Goal: Navigation & Orientation: Find specific page/section

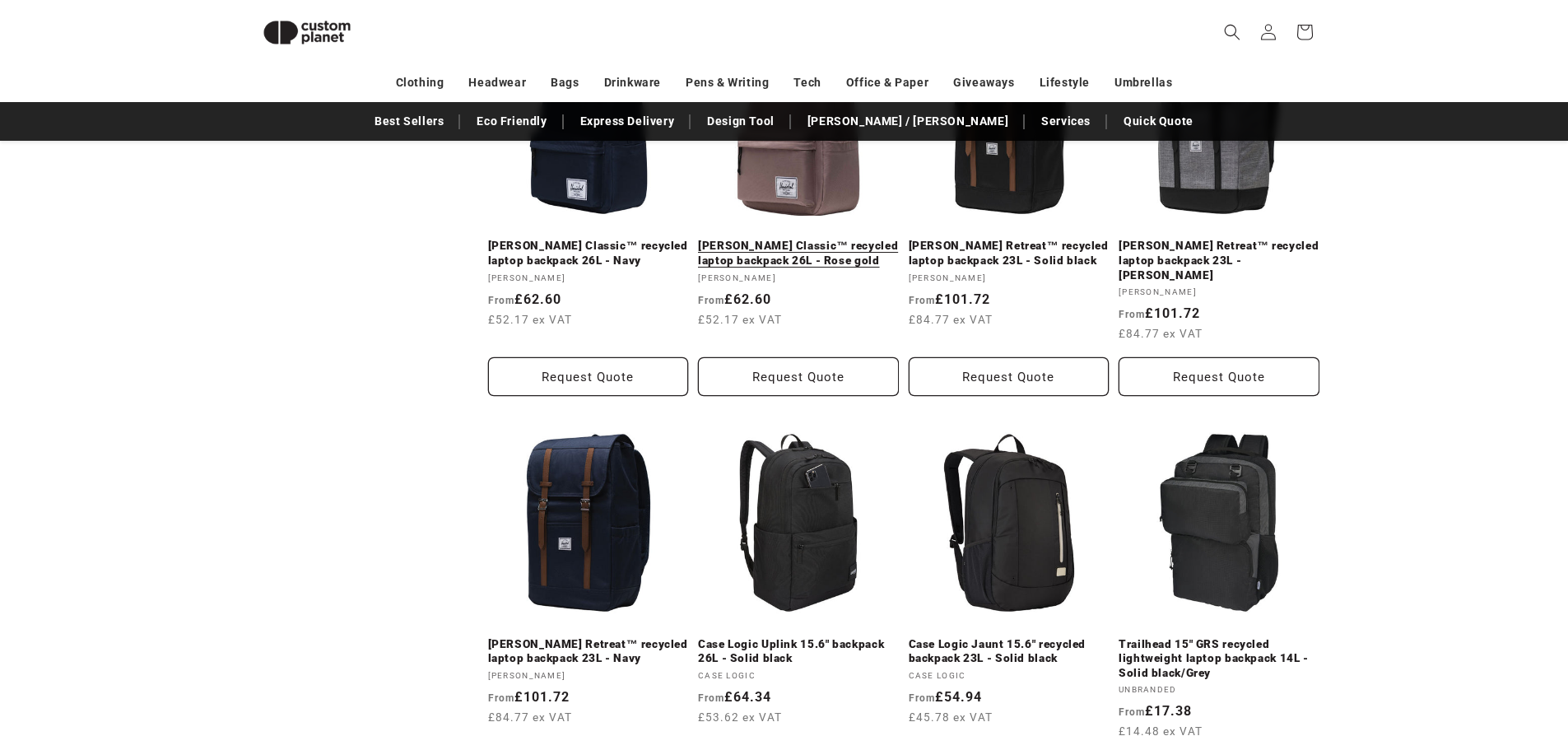
scroll to position [1709, 0]
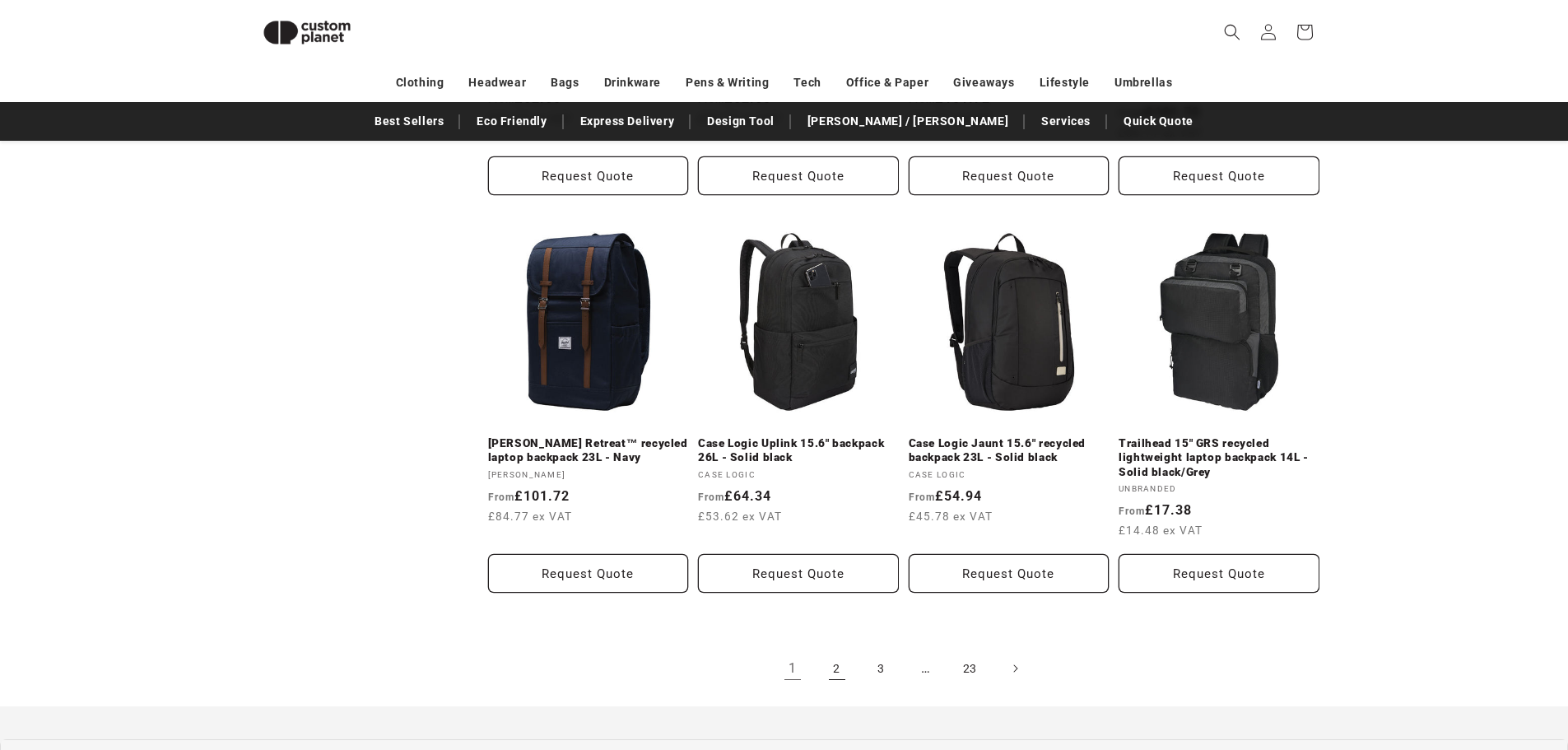
click at [842, 659] on link "2" at bounding box center [837, 668] width 36 height 36
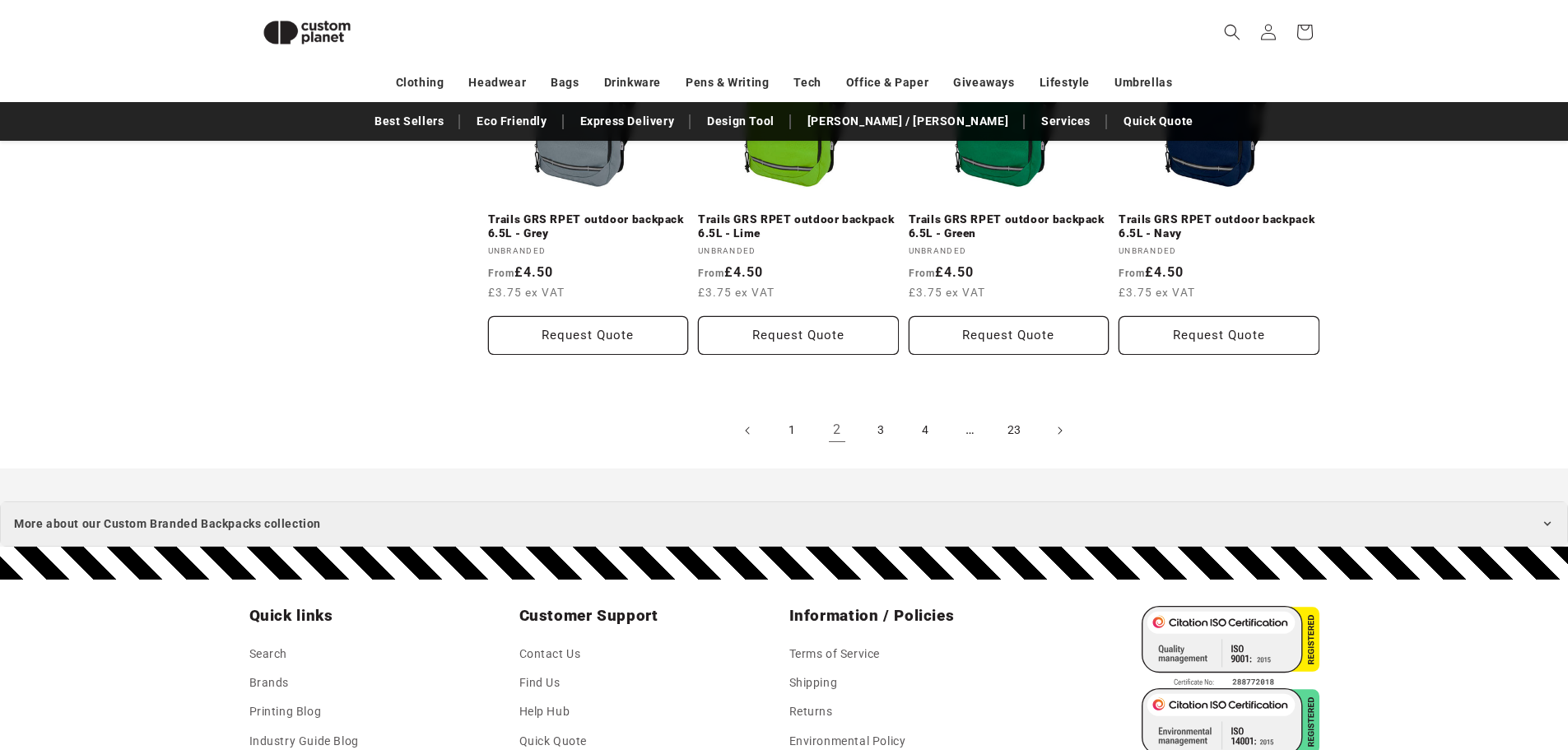
scroll to position [1645, 0]
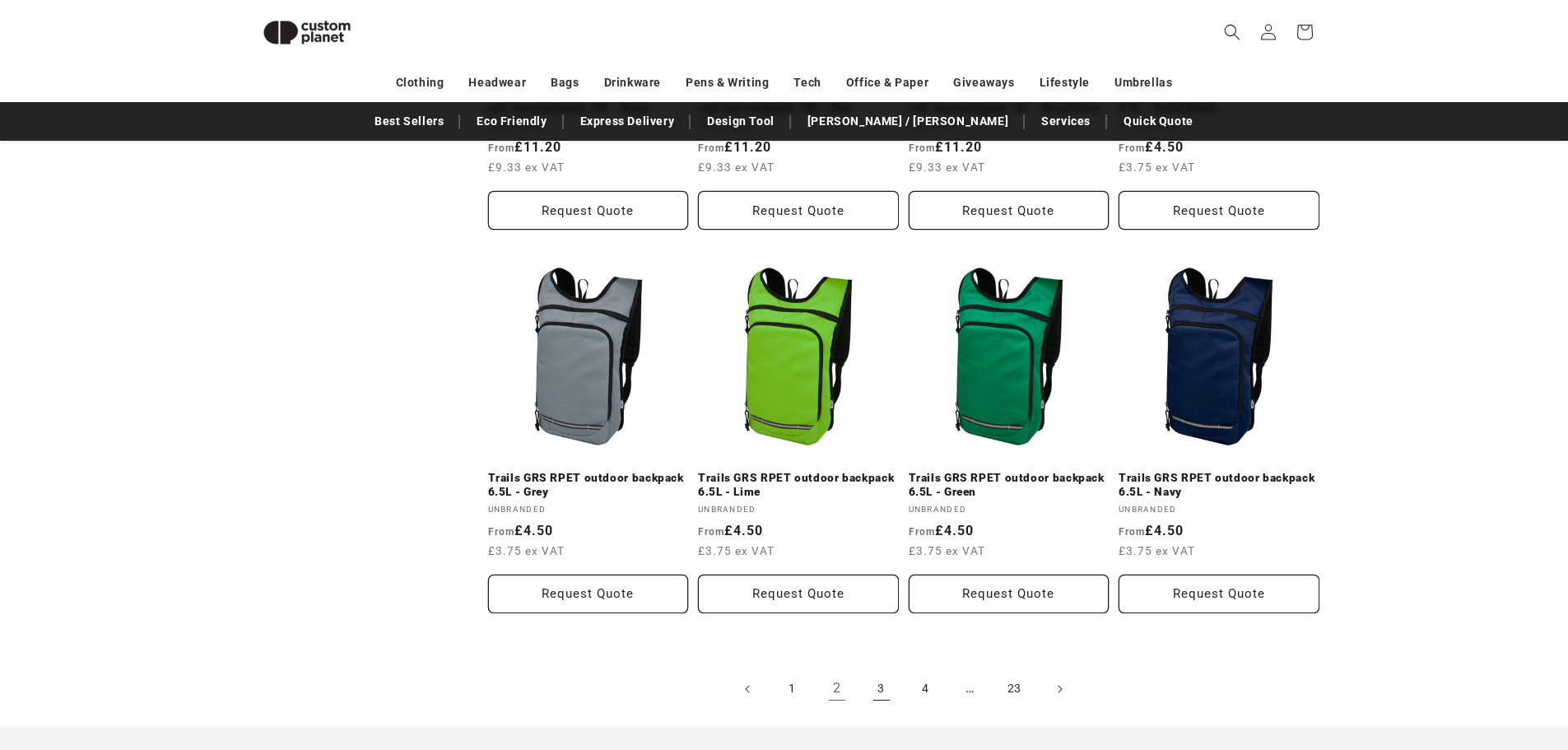
click at [884, 687] on link "3" at bounding box center [882, 689] width 36 height 36
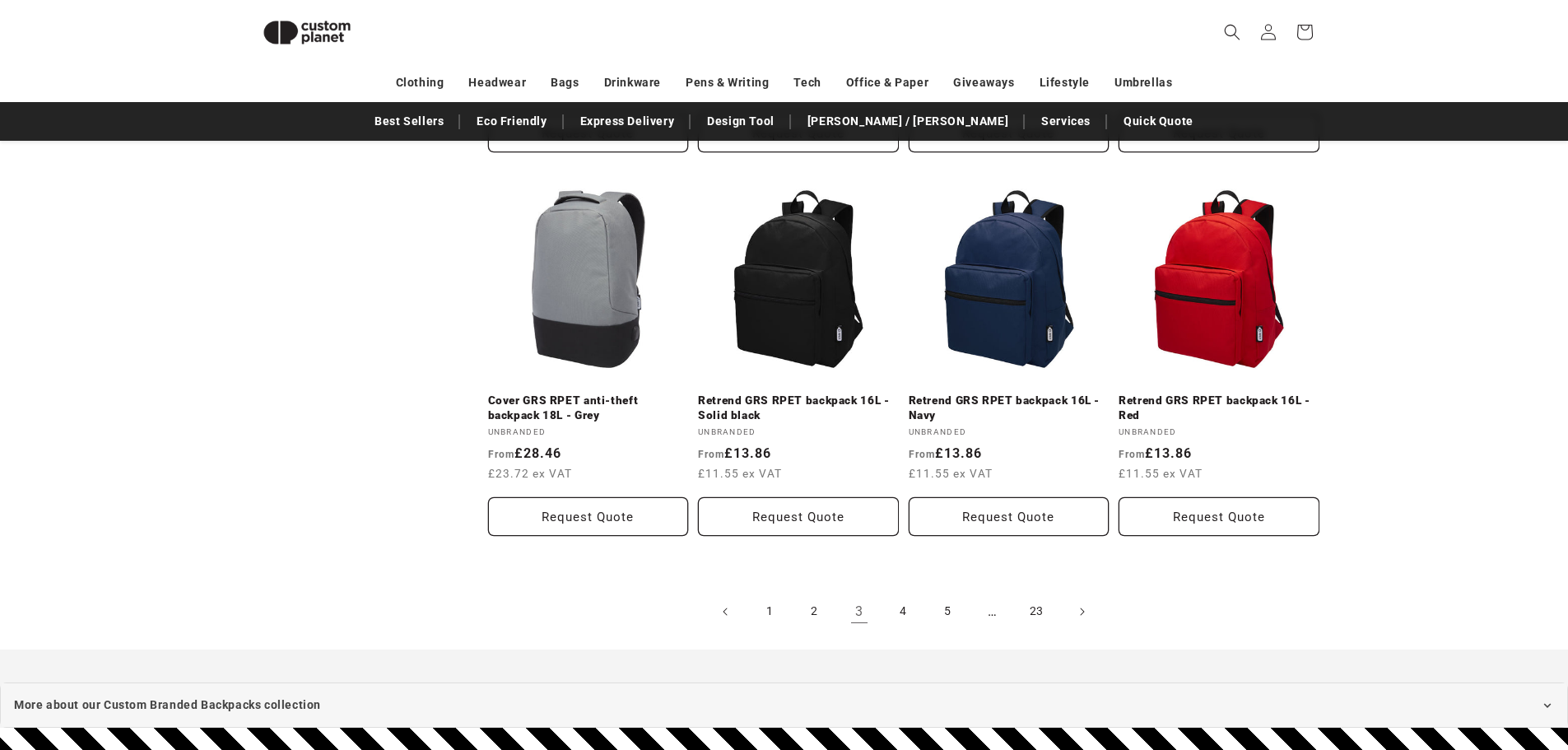
scroll to position [1899, 0]
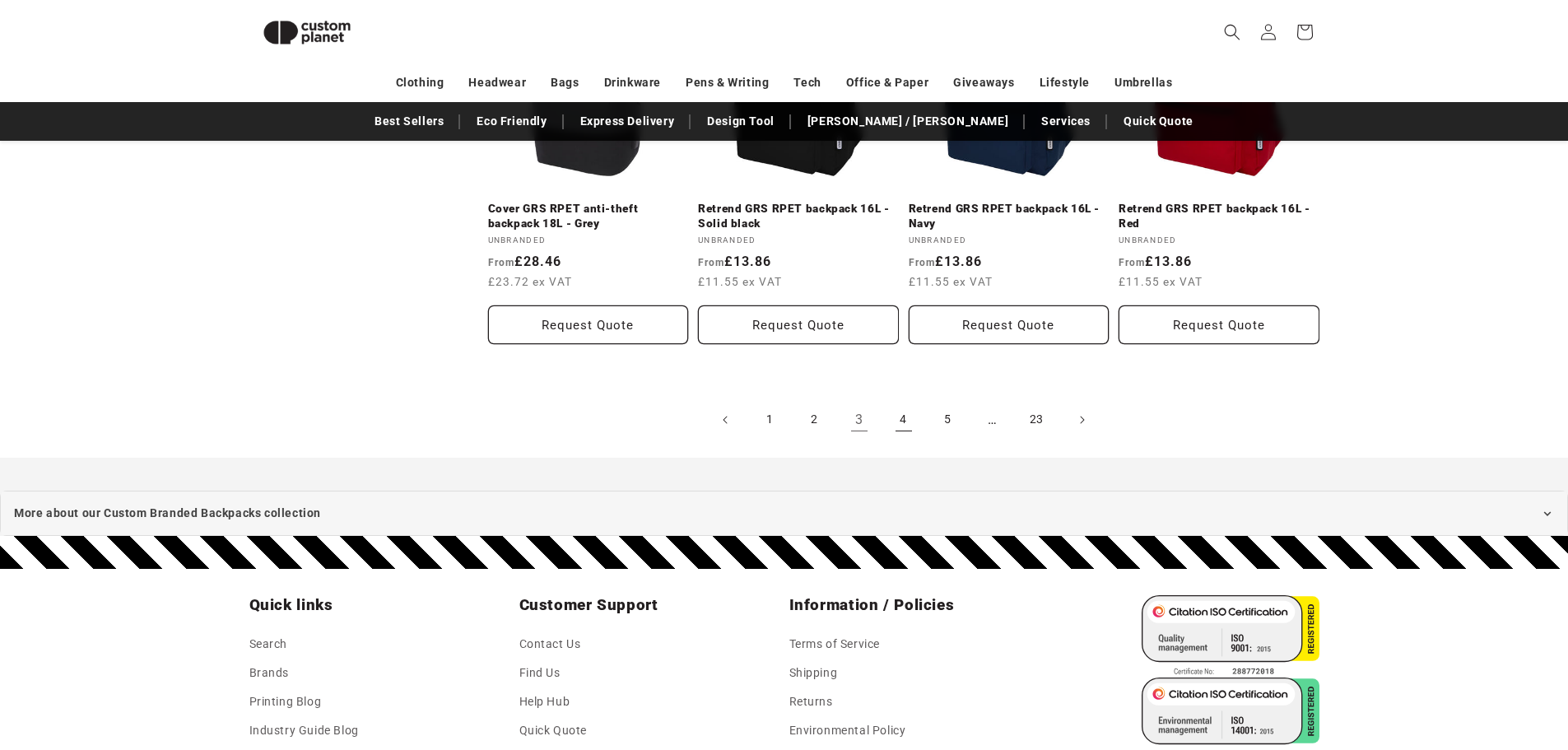
click at [905, 415] on link "4" at bounding box center [903, 420] width 36 height 36
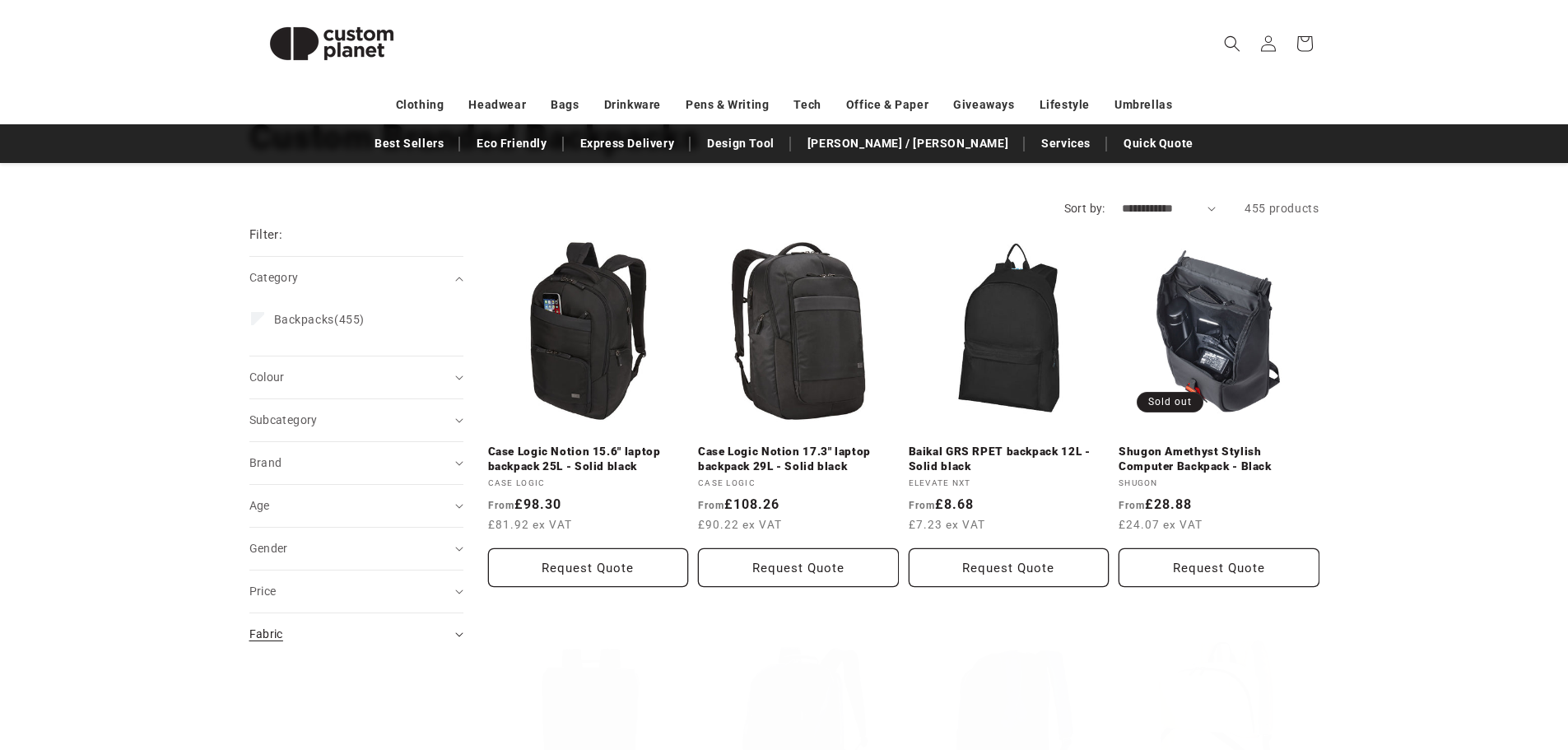
scroll to position [192, 0]
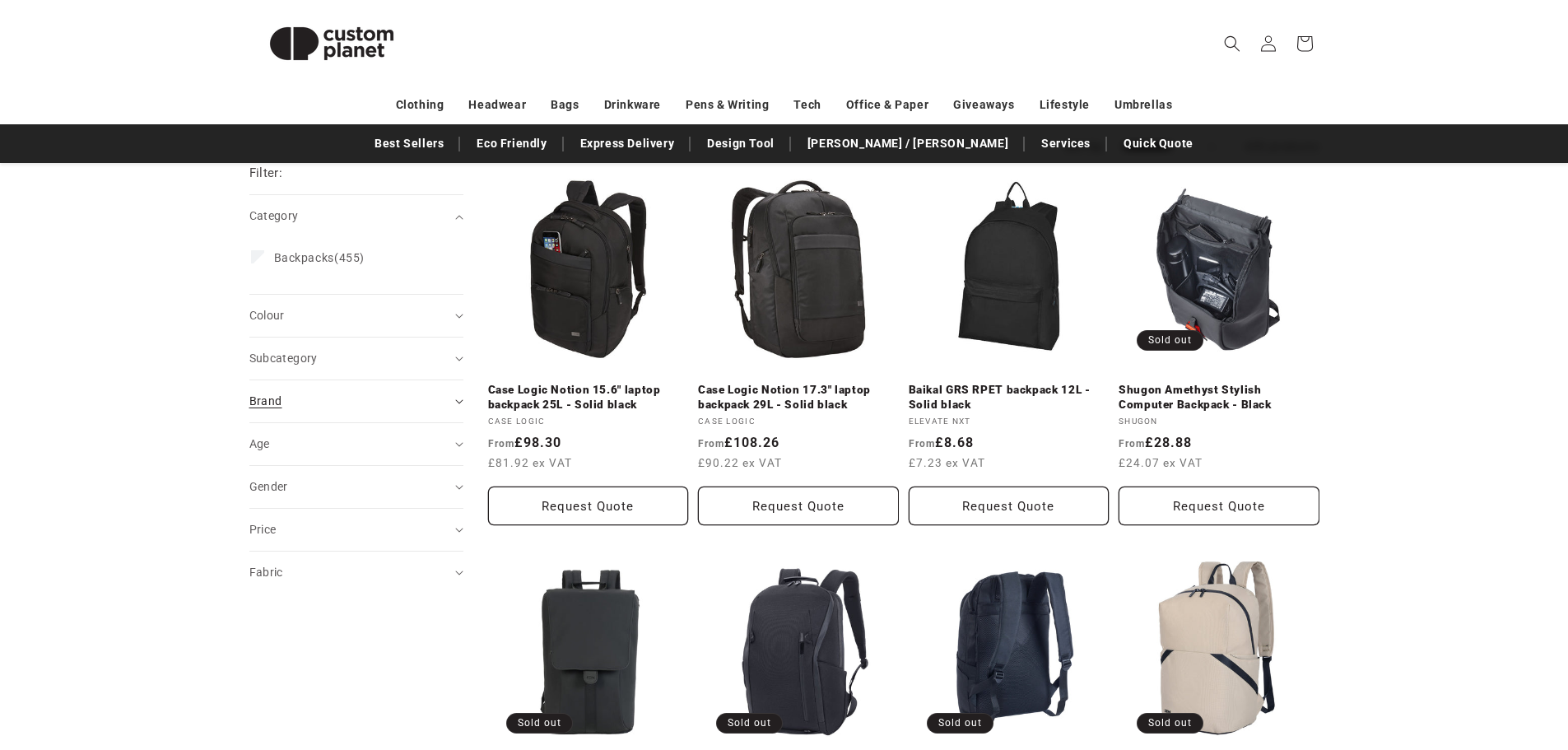
click at [339, 402] on div "Brand (0)" at bounding box center [350, 401] width 200 height 17
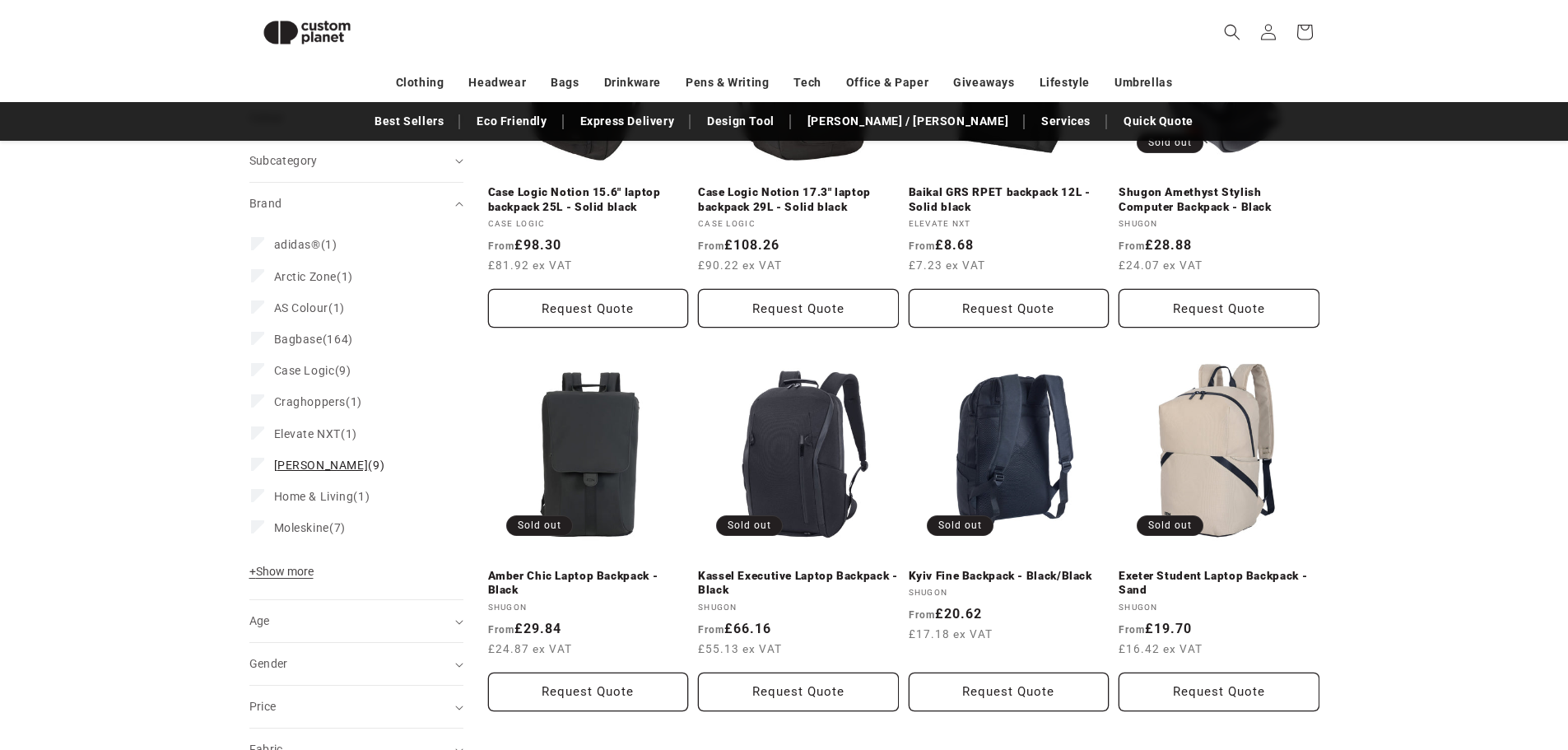
scroll to position [363, 0]
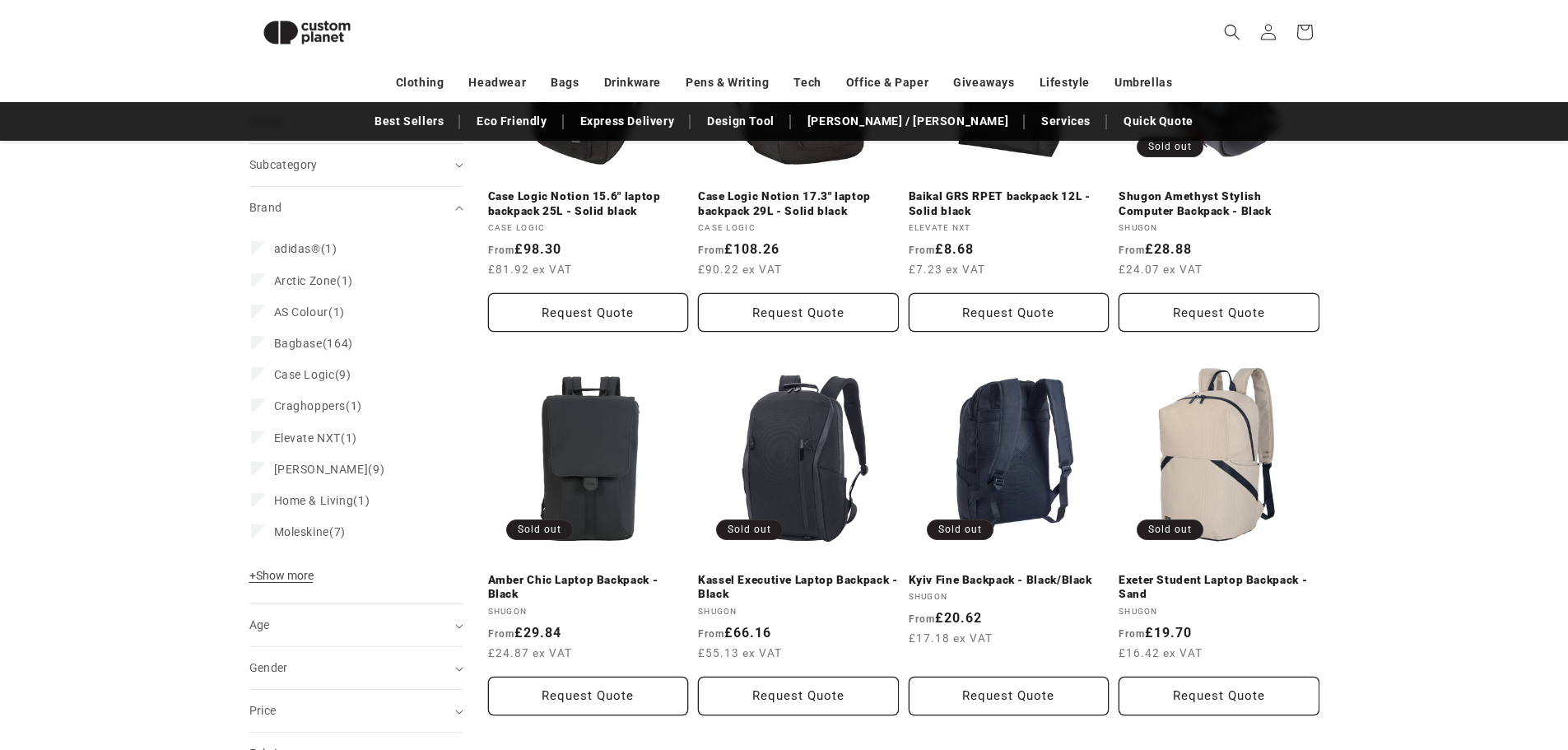
drag, startPoint x: 295, startPoint y: 574, endPoint x: 307, endPoint y: 560, distance: 18.4
click at [295, 575] on span "+ Show more" at bounding box center [282, 576] width 64 height 14
